Goal: Task Accomplishment & Management: Manage account settings

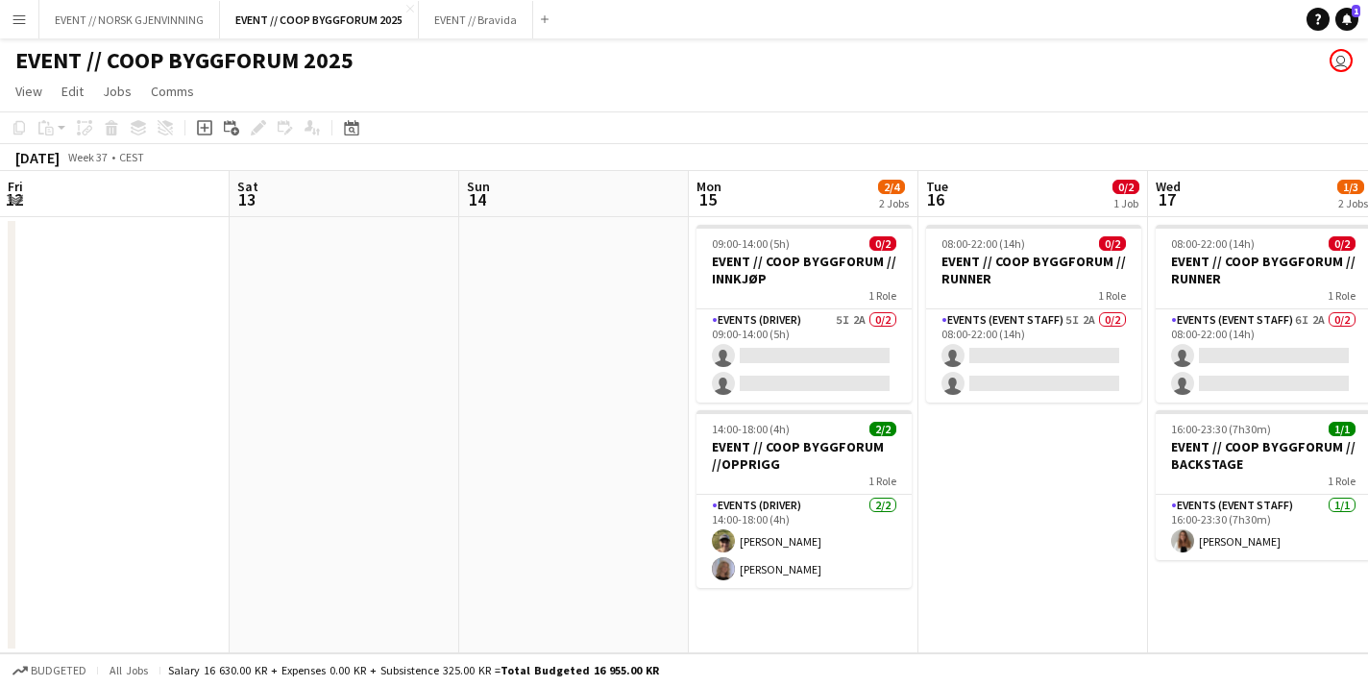
scroll to position [0, 563]
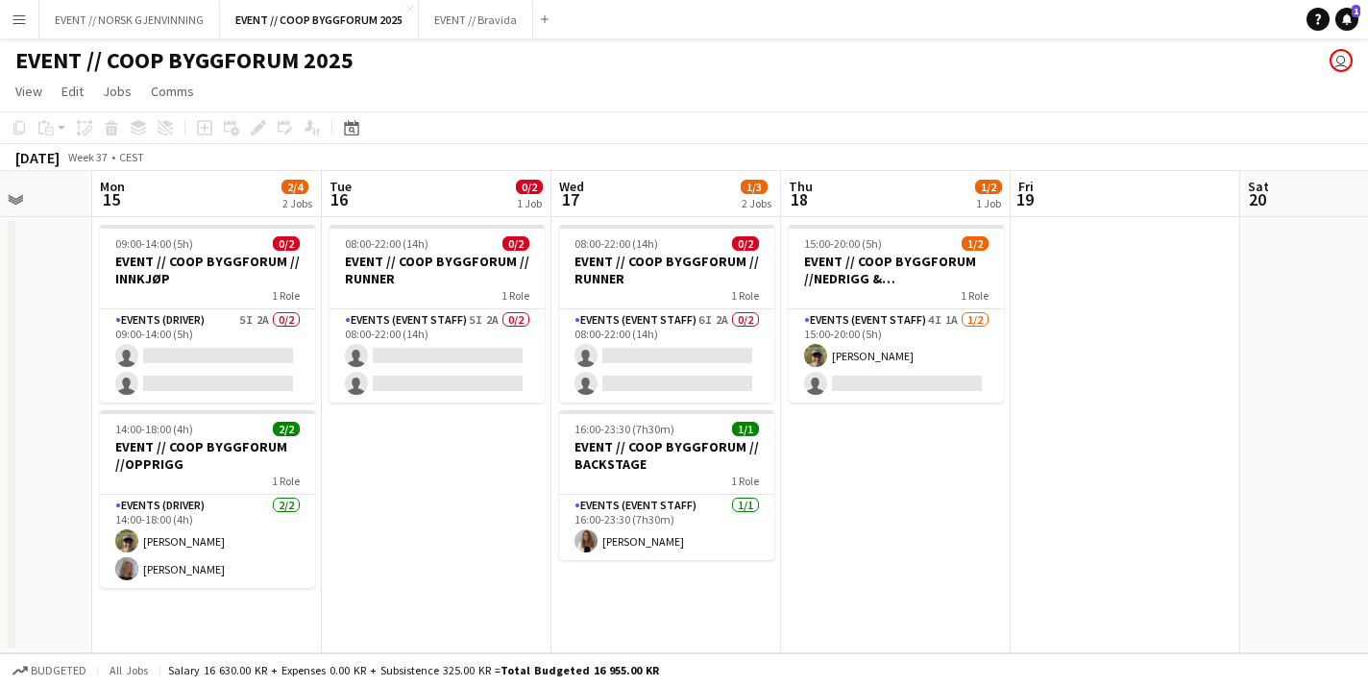
scroll to position [0, 595]
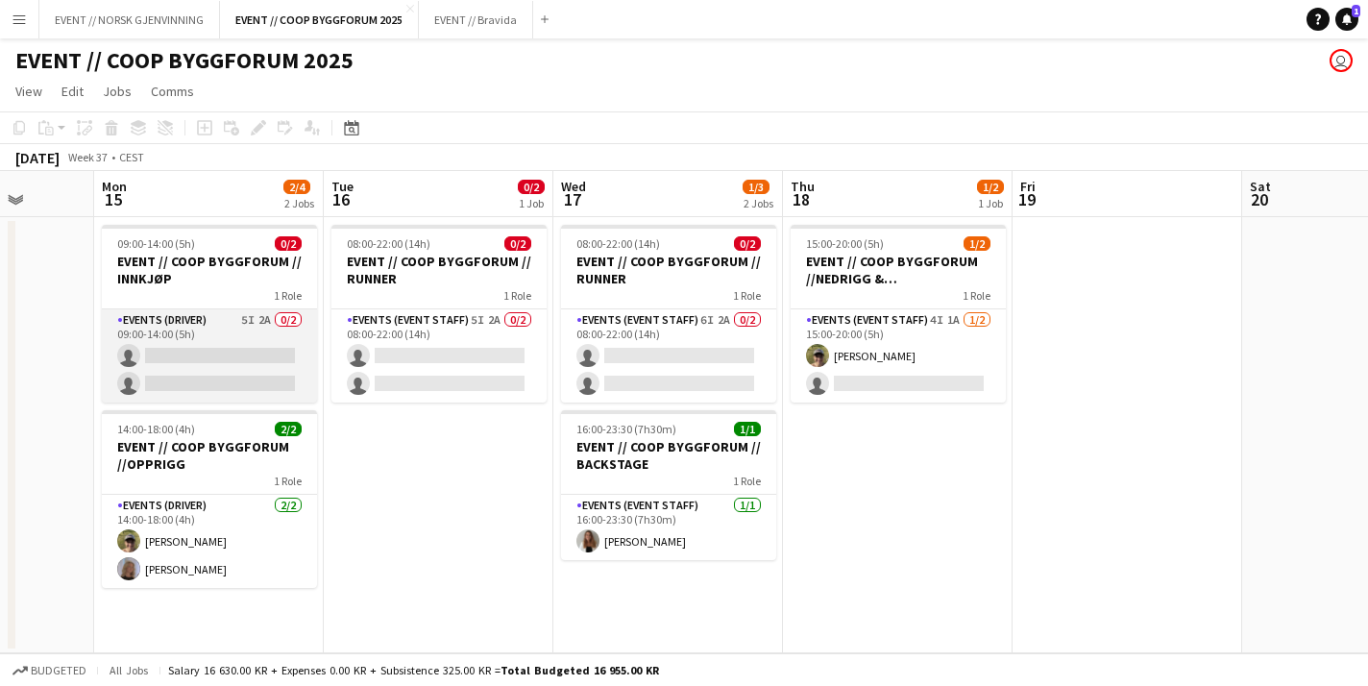
click at [289, 353] on app-card-role "Events (Driver) 5I 2A 0/2 09:00-14:00 (5h) single-neutral-actions single-neutra…" at bounding box center [209, 355] width 215 height 93
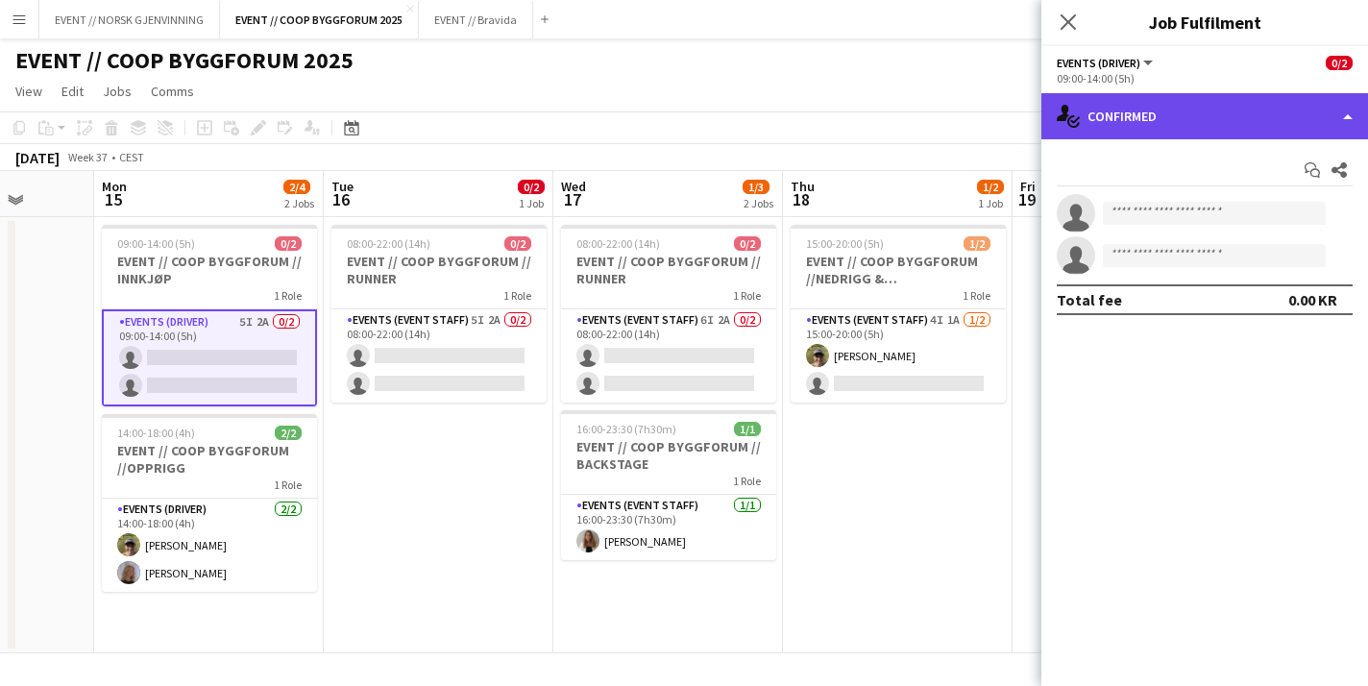
click at [1219, 121] on div "single-neutral-actions-check-2 Confirmed" at bounding box center [1204, 116] width 327 height 46
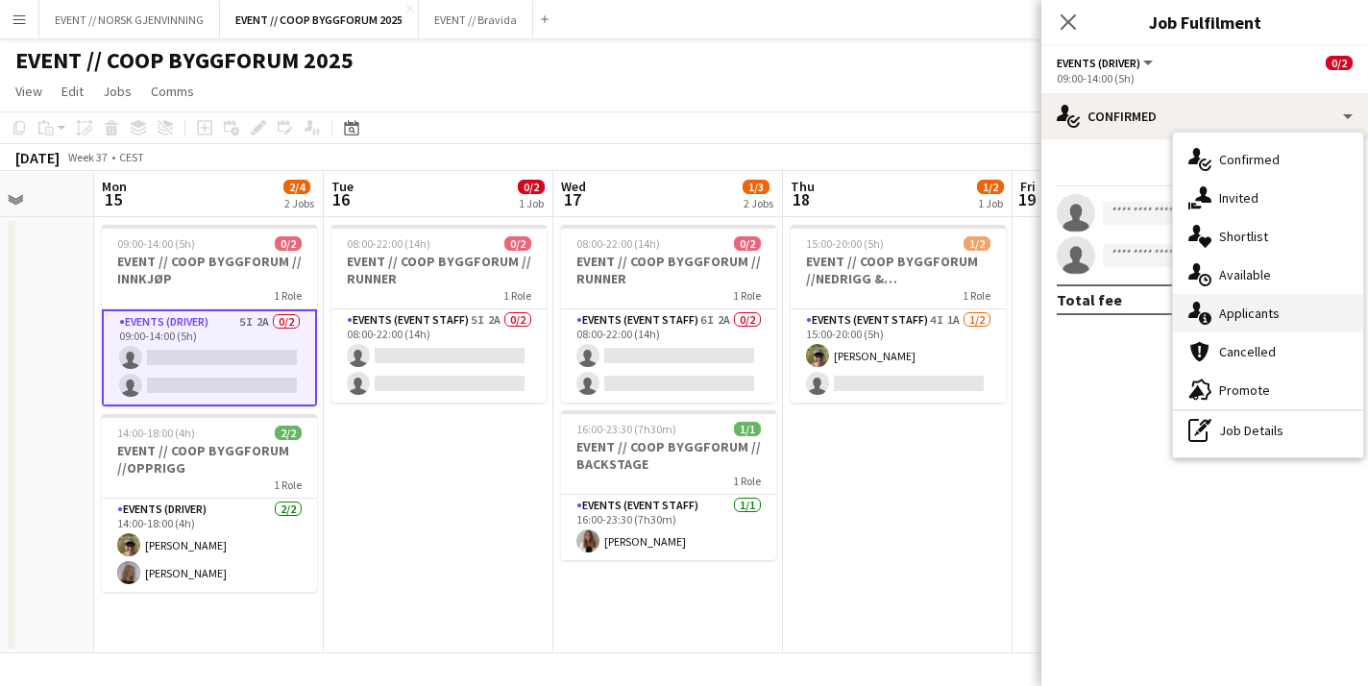
click at [1274, 315] on div "single-neutral-actions-information Applicants" at bounding box center [1268, 313] width 190 height 38
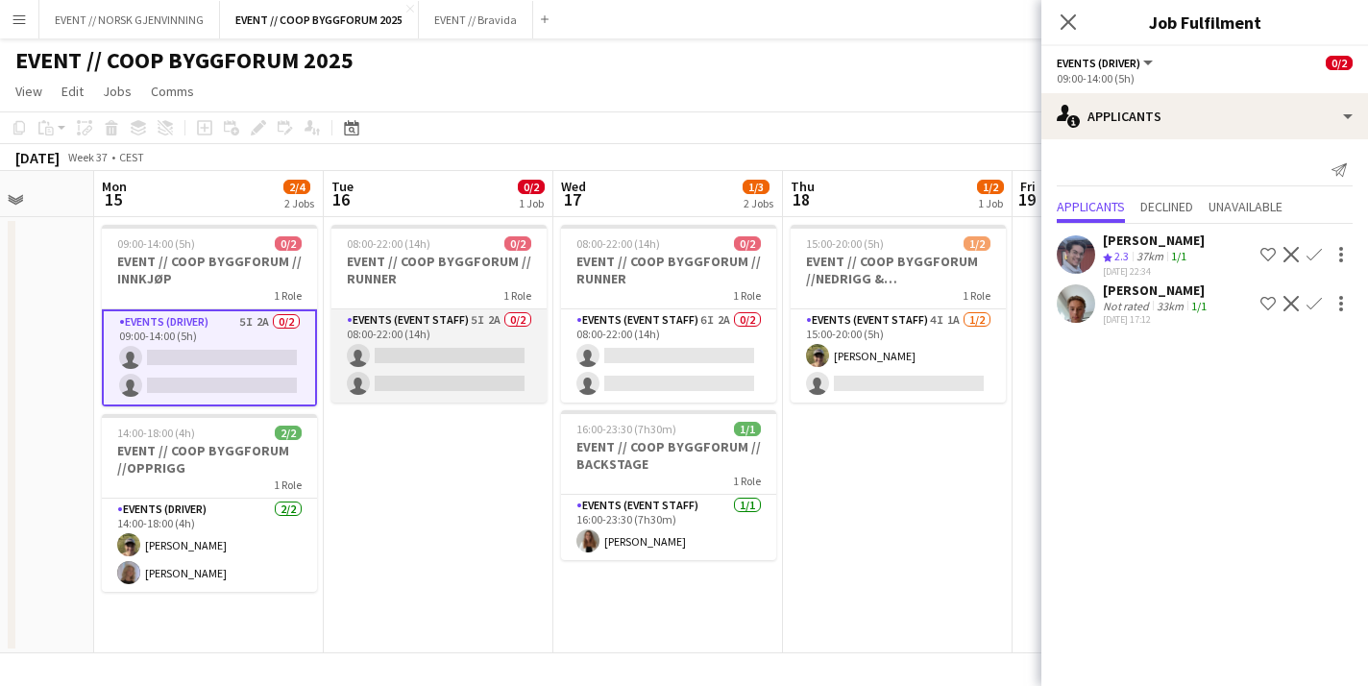
click at [514, 367] on app-card-role "Events (Event Staff) 5I 2A 0/2 08:00-22:00 (14h) single-neutral-actions single-…" at bounding box center [438, 355] width 215 height 93
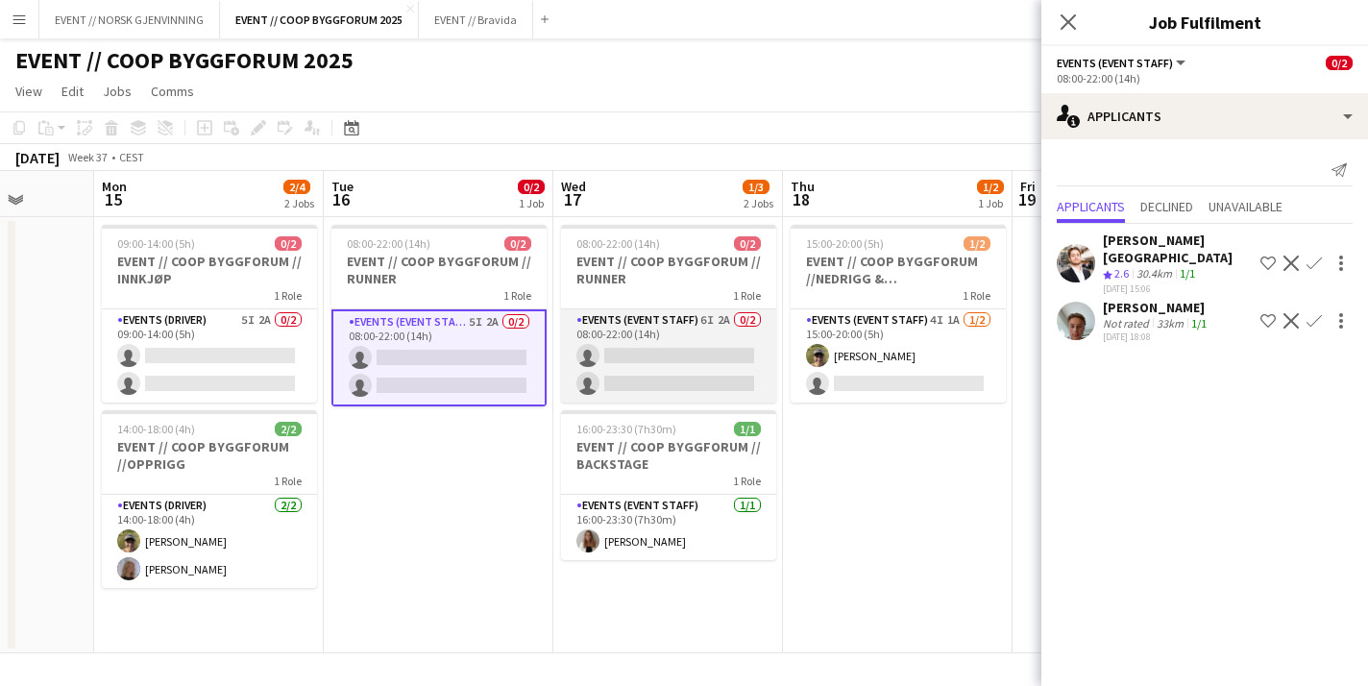
click at [642, 351] on app-card-role "Events (Event Staff) 6I 2A 0/2 08:00-22:00 (14h) single-neutral-actions single-…" at bounding box center [668, 355] width 215 height 93
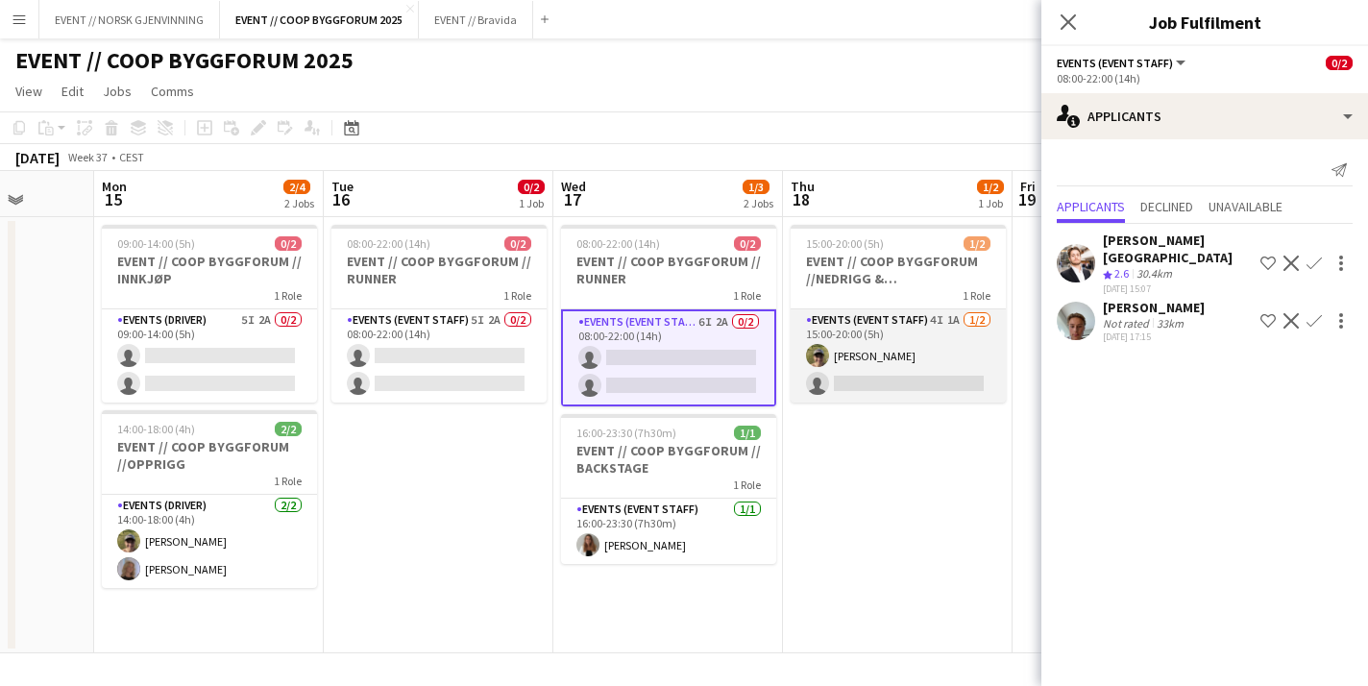
click at [946, 359] on app-card-role "Events (Event Staff) 4I 1A 1/2 15:00-20:00 (5h) Martin Storrøsæter single-neutr…" at bounding box center [898, 355] width 215 height 93
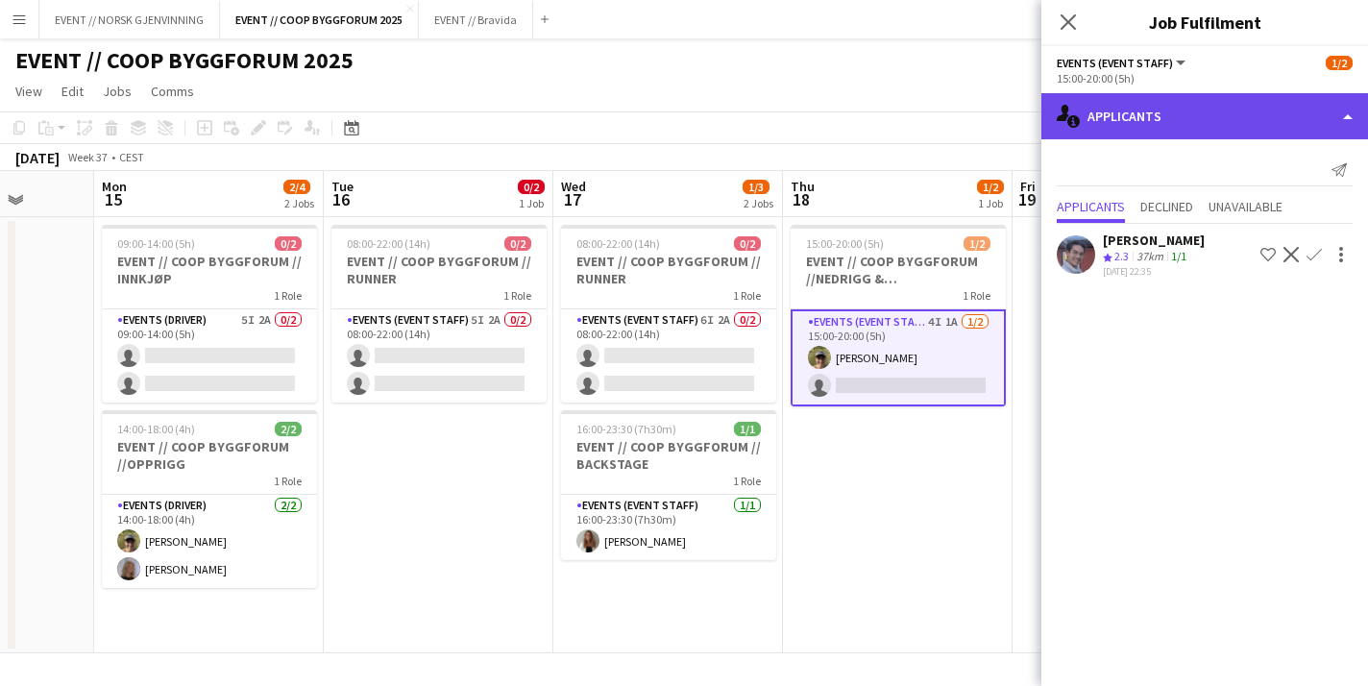
click at [1171, 93] on div "single-neutral-actions-information Applicants" at bounding box center [1204, 116] width 327 height 46
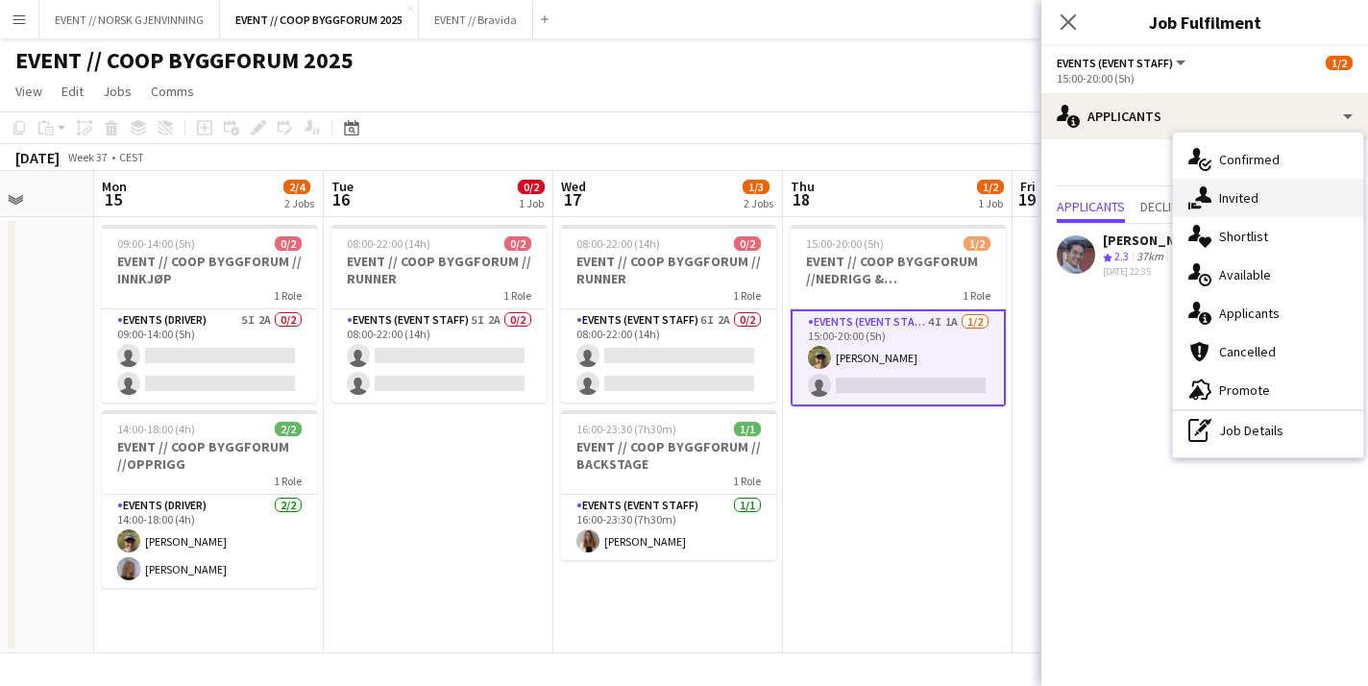
click at [1229, 208] on div "single-neutral-actions-share-1 Invited" at bounding box center [1268, 198] width 190 height 38
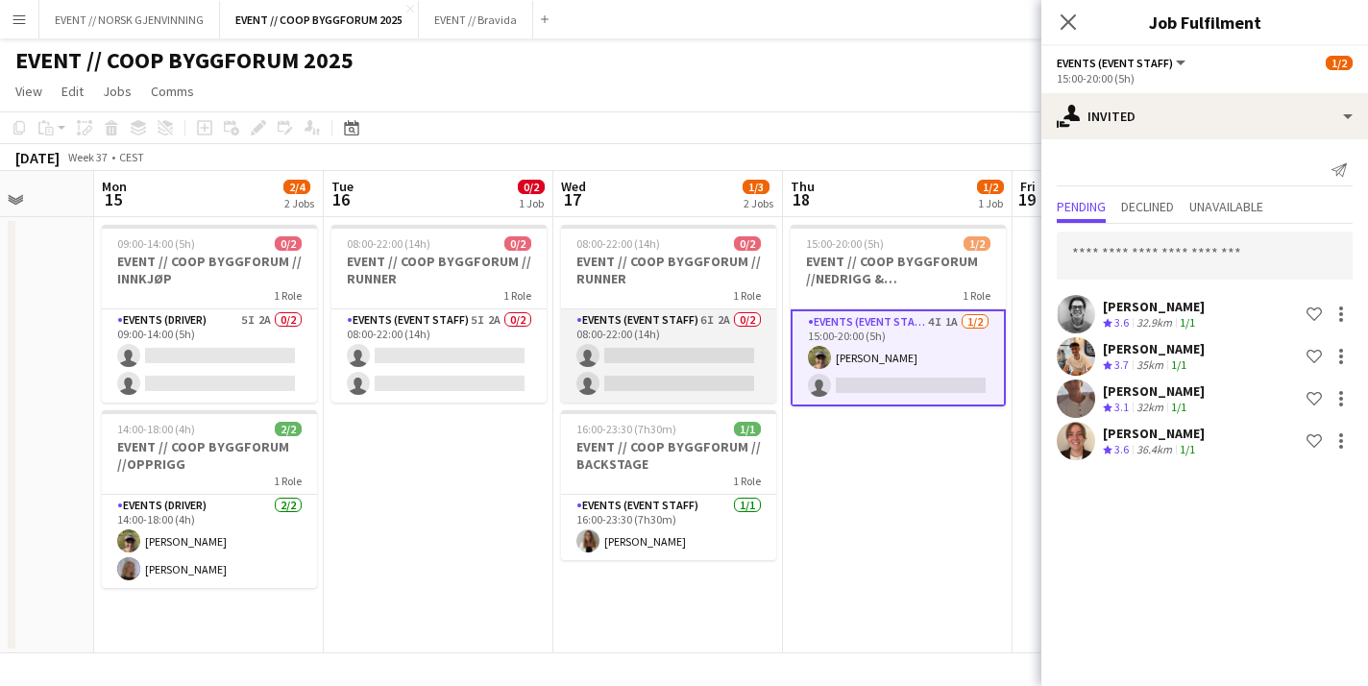
click at [693, 338] on app-card-role "Events (Event Staff) 6I 2A 0/2 08:00-22:00 (14h) single-neutral-actions single-…" at bounding box center [668, 355] width 215 height 93
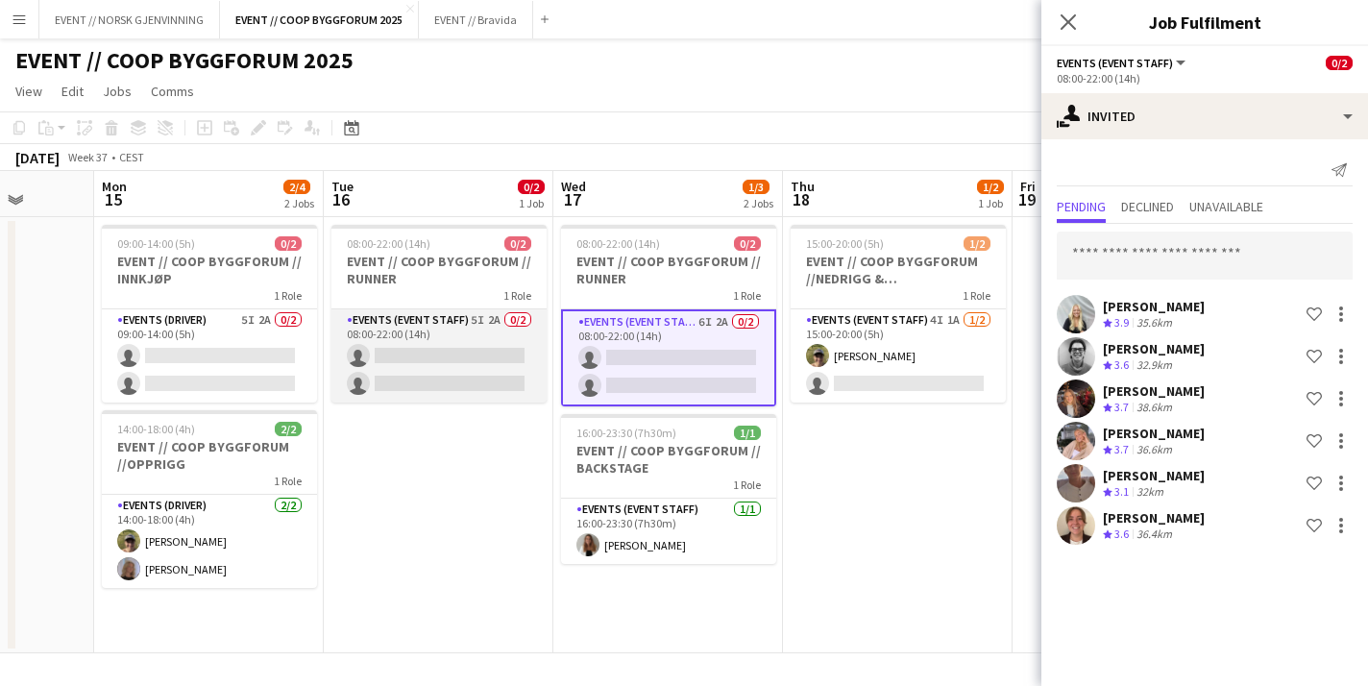
click at [438, 355] on app-card-role "Events (Event Staff) 5I 2A 0/2 08:00-22:00 (14h) single-neutral-actions single-…" at bounding box center [438, 355] width 215 height 93
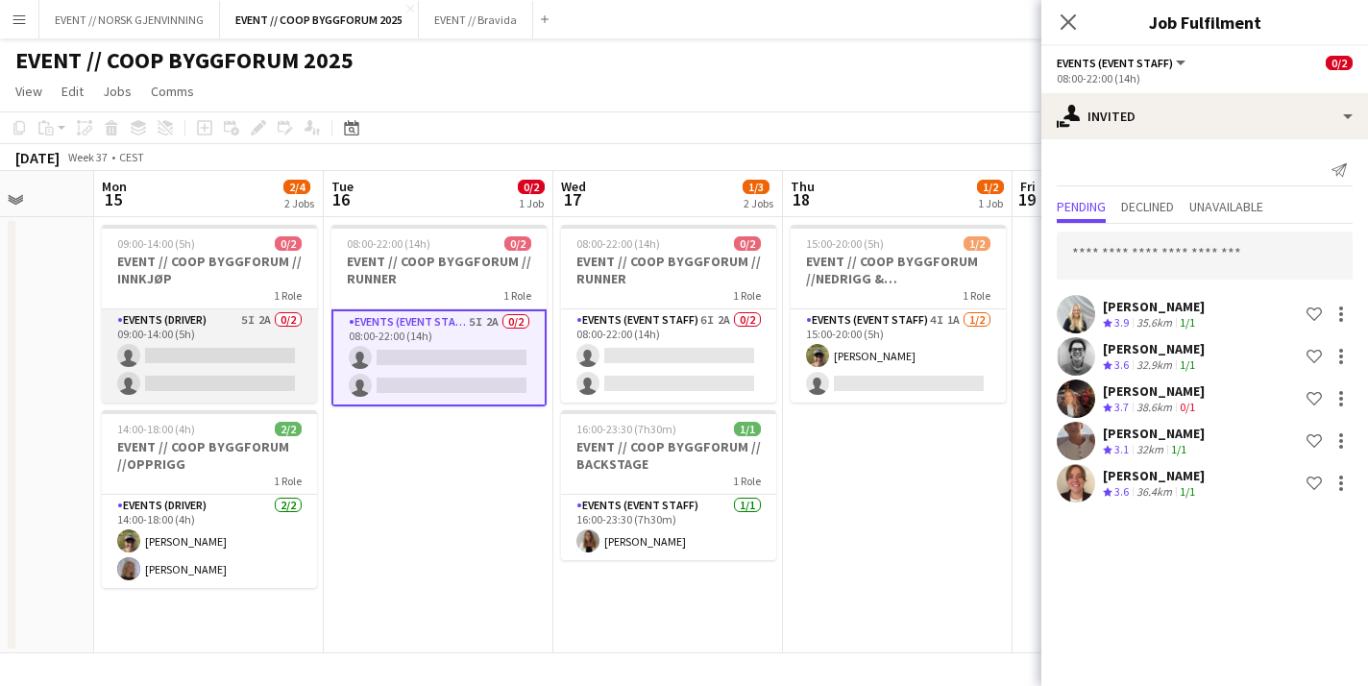
click at [251, 349] on app-card-role "Events (Driver) 5I 2A 0/2 09:00-14:00 (5h) single-neutral-actions single-neutra…" at bounding box center [209, 355] width 215 height 93
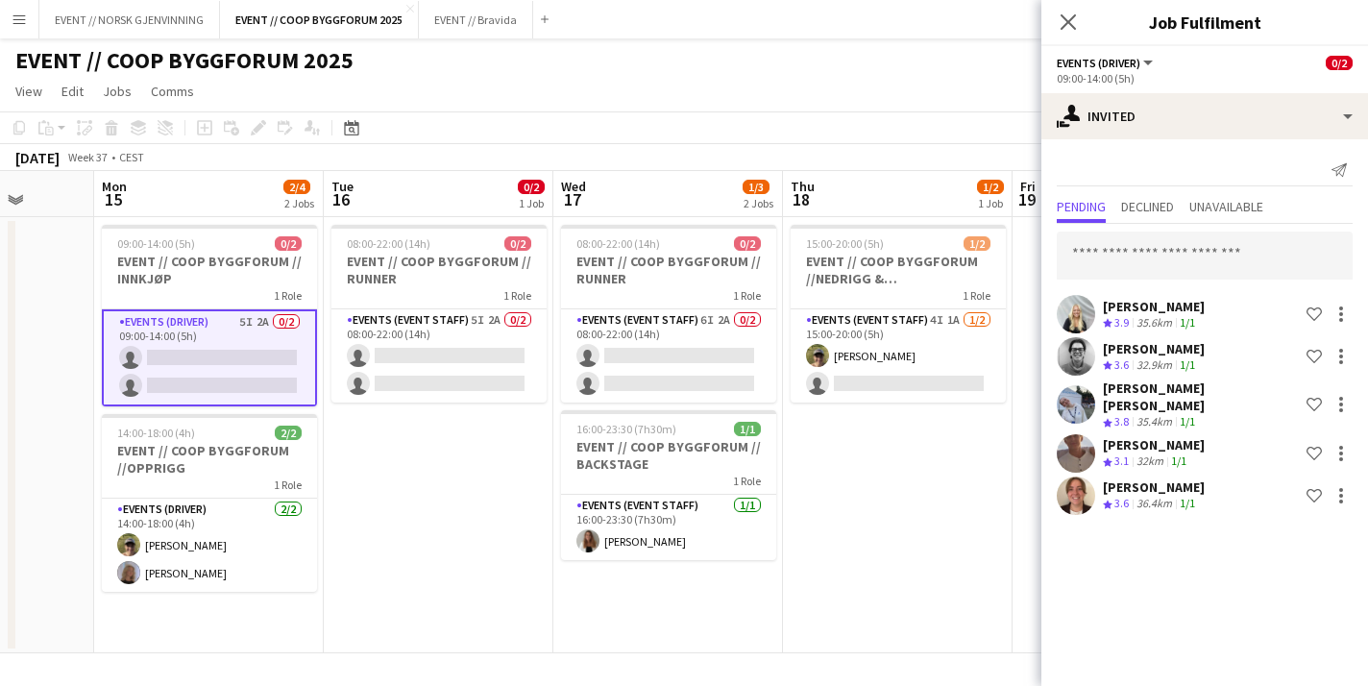
click at [412, 473] on app-date-cell "08:00-22:00 (14h) 0/2 EVENT // COOP BYGGFORUM // RUNNER 1 Role Events (Event St…" at bounding box center [439, 435] width 230 height 436
